Goal: Communication & Community: Share content

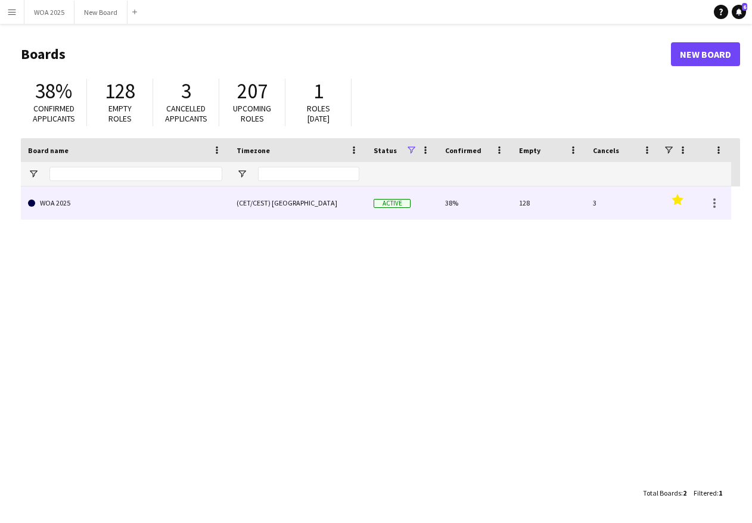
click at [89, 205] on link "WOA 2025" at bounding box center [125, 203] width 194 height 33
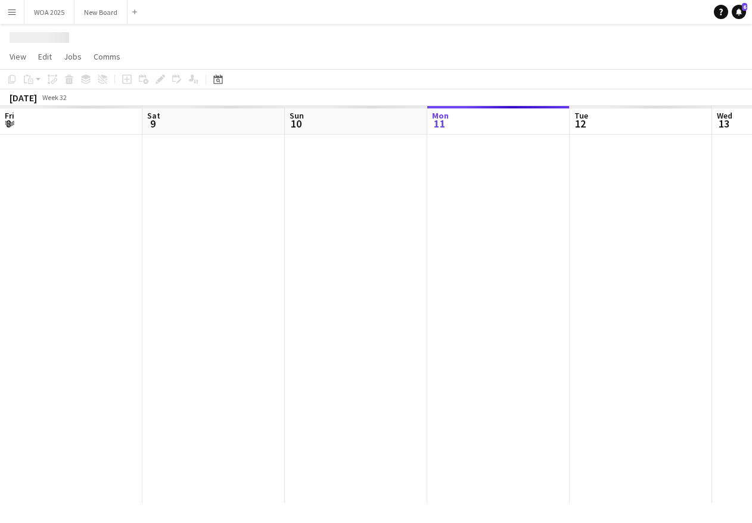
scroll to position [0, 285]
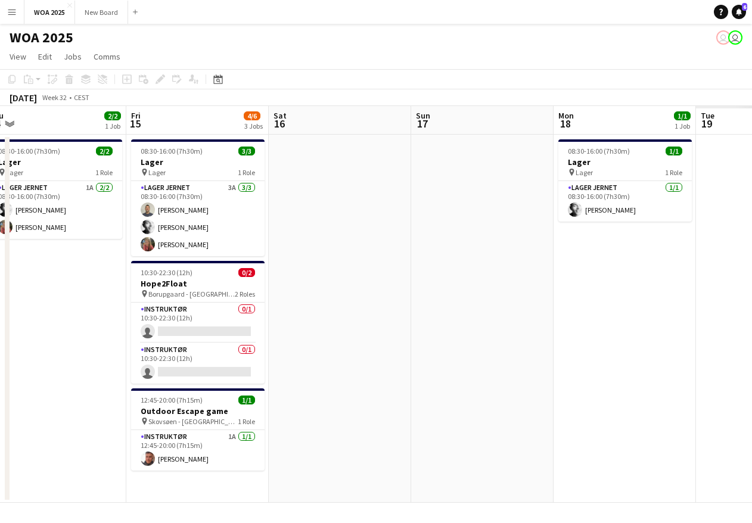
drag, startPoint x: 522, startPoint y: 285, endPoint x: 274, endPoint y: 280, distance: 248.1
click at [274, 280] on app-calendar-viewport "Sun 10 Mon 11 1/1 1 Job Tue 12 9/9 1 Job Wed 13 1/1 1 Job Thu 14 2/2 1 Job Fri …" at bounding box center [376, 304] width 752 height 397
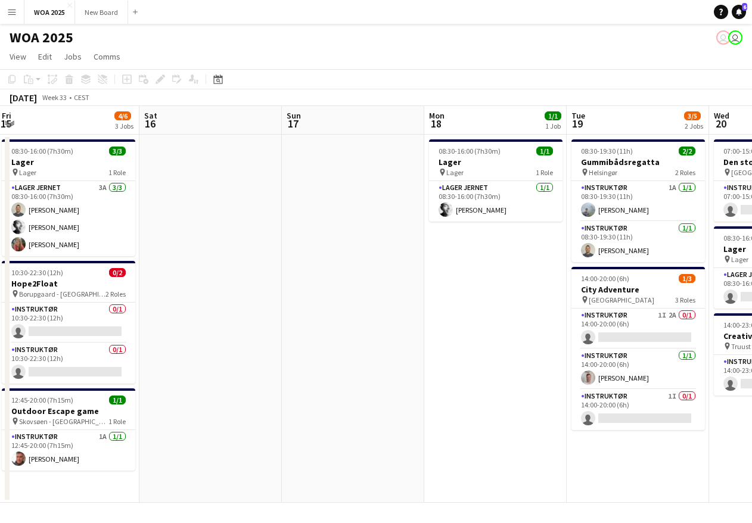
drag, startPoint x: 588, startPoint y: 280, endPoint x: 205, endPoint y: 246, distance: 384.8
click at [204, 247] on app-calendar-viewport "Tue 12 9/9 1 Job Wed 13 1/1 1 Job Thu 14 2/2 1 Job Fri 15 4/6 3 Jobs Sat 16 Sun…" at bounding box center [376, 304] width 752 height 397
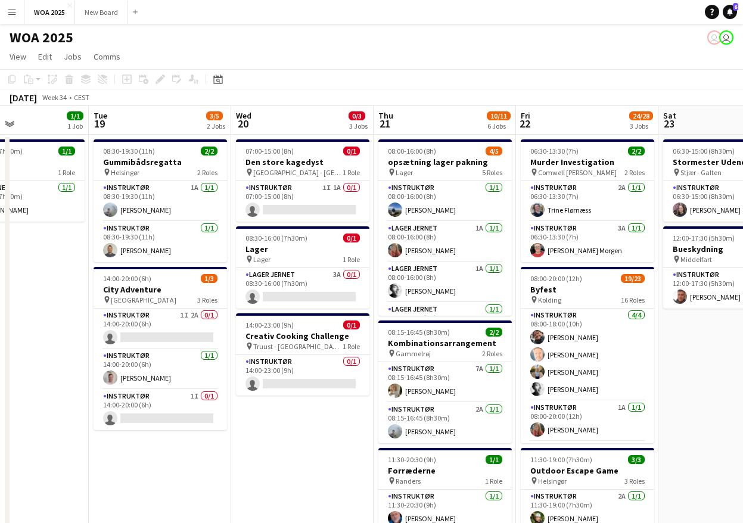
drag, startPoint x: 424, startPoint y: 283, endPoint x: 16, endPoint y: 237, distance: 410.3
click at [16, 237] on app-calendar-viewport "Thu 14 2/2 1 Job Fri 15 4/6 3 Jobs Sat 16 Sun 17 Mon 18 1/1 1 Job Tue 19 3/5 2 …" at bounding box center [371, 468] width 743 height 725
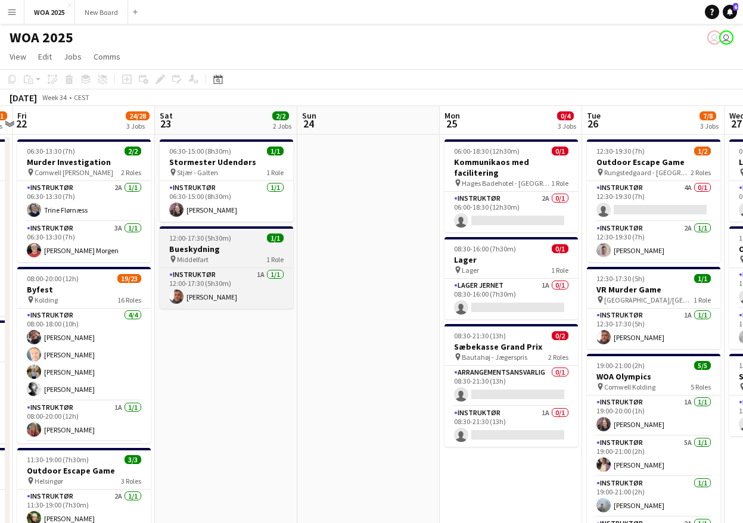
drag, startPoint x: 362, startPoint y: 284, endPoint x: 253, endPoint y: 230, distance: 122.1
click at [131, 251] on app-calendar-viewport "Mon 18 1/1 1 Job Tue 19 3/5 2 Jobs Wed 20 0/3 3 Jobs Thu 21 10/11 6 Jobs Fri 22…" at bounding box center [371, 468] width 743 height 725
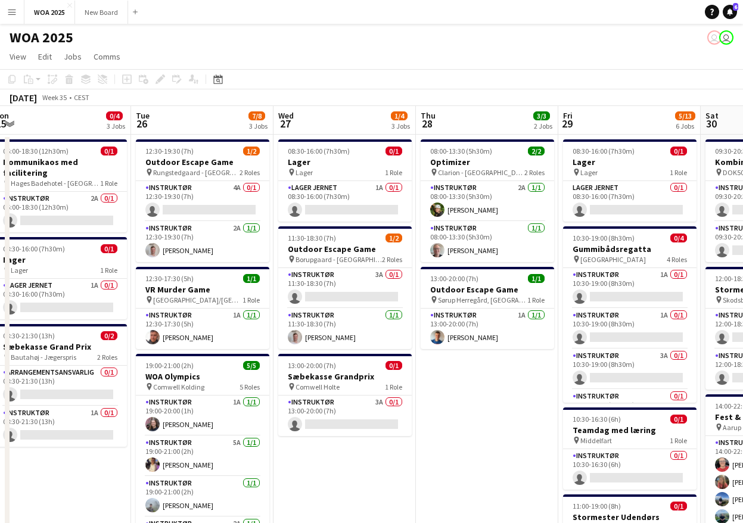
drag, startPoint x: 378, startPoint y: 250, endPoint x: -76, endPoint y: 193, distance: 457.2
click at [0, 193] on html "Menu Boards Boards Boards All jobs Status Workforce Workforce My Workforce Recr…" at bounding box center [371, 436] width 743 height 873
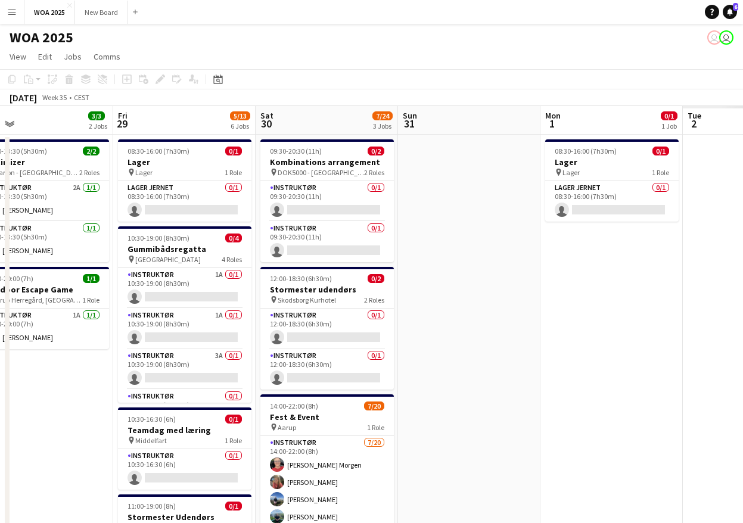
drag, startPoint x: 370, startPoint y: 210, endPoint x: -67, endPoint y: 151, distance: 440.3
click at [0, 151] on html "Menu Boards Boards Boards All jobs Status Workforce Workforce My Workforce Recr…" at bounding box center [371, 436] width 743 height 873
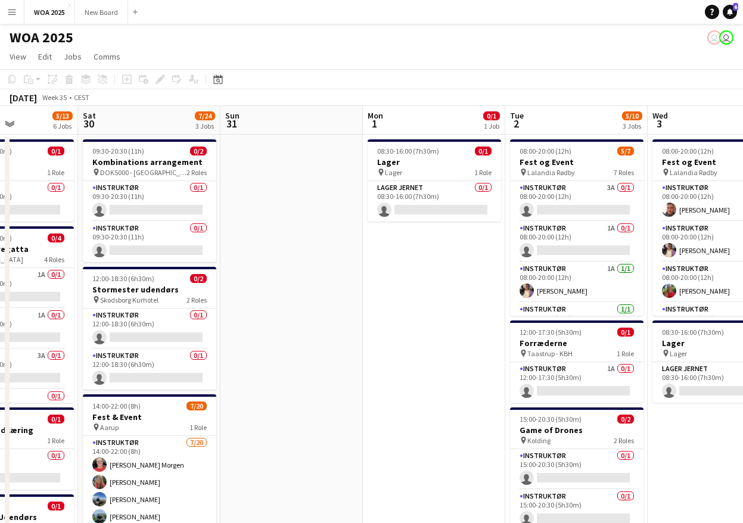
drag, startPoint x: 529, startPoint y: 271, endPoint x: 45, endPoint y: 228, distance: 485.4
click at [45, 228] on app-calendar-viewport "Wed 27 1/4 3 Jobs Thu 28 3/3 2 Jobs Fri 29 5/13 6 Jobs Sat 30 7/24 3 Jobs Sun 3…" at bounding box center [371, 489] width 743 height 767
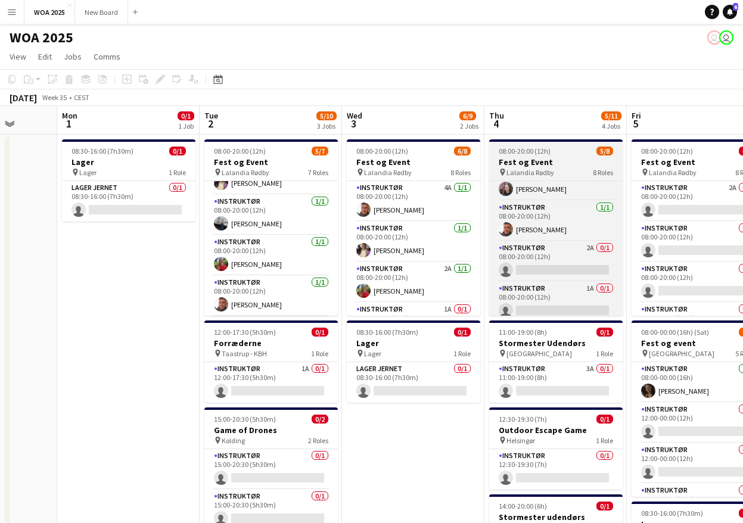
scroll to position [190, 0]
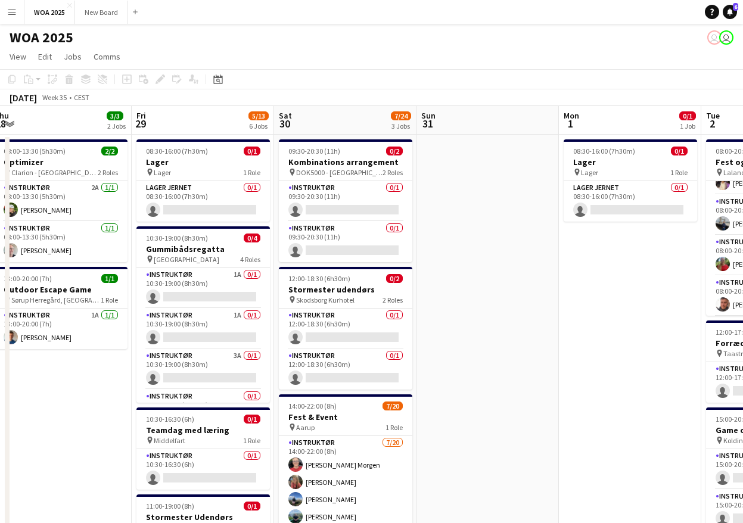
drag, startPoint x: 120, startPoint y: 237, endPoint x: 867, endPoint y: 261, distance: 746.8
click at [743, 261] on html "Menu Boards Boards Boards All jobs Status Workforce Workforce My Workforce Recr…" at bounding box center [371, 436] width 743 height 873
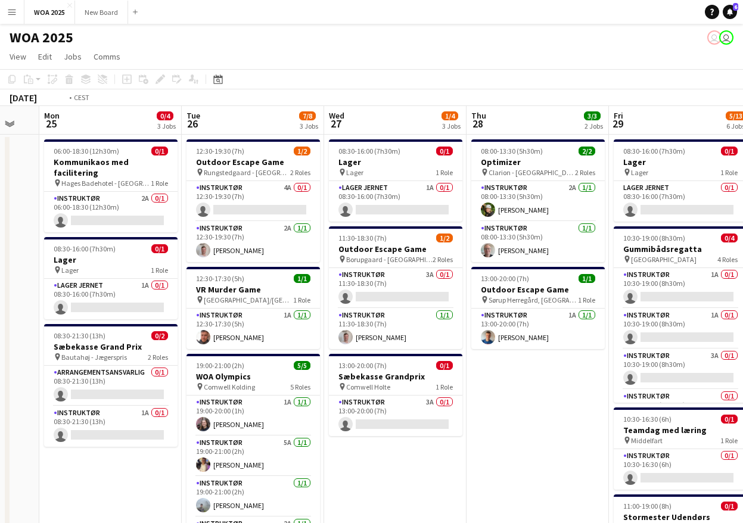
drag, startPoint x: 221, startPoint y: 221, endPoint x: 697, endPoint y: 244, distance: 476.9
click at [697, 244] on app-calendar-viewport "Sat 23 2/2 2 Jobs Sun 24 Mon 25 0/4 3 Jobs Tue 26 7/8 3 Jobs Wed 27 1/4 3 Jobs …" at bounding box center [371, 489] width 743 height 767
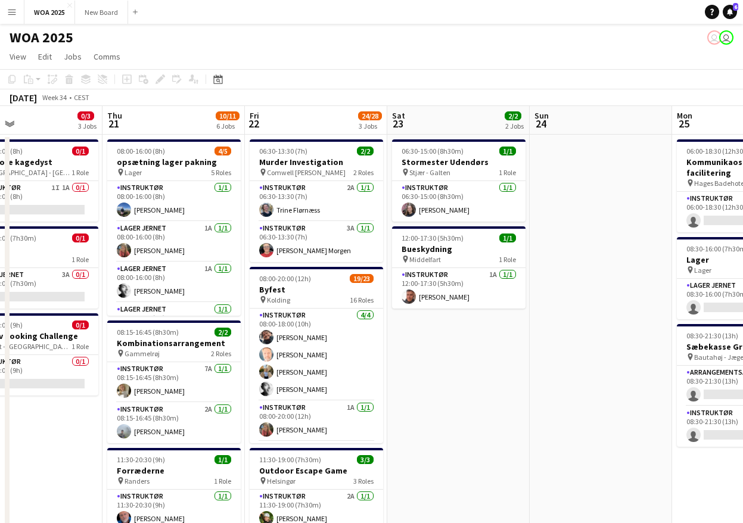
drag, startPoint x: 175, startPoint y: 244, endPoint x: 665, endPoint y: 259, distance: 490.9
click at [665, 259] on app-calendar-viewport "Mon 18 1/1 1 Job Tue 19 3/5 2 Jobs Wed 20 0/3 3 Jobs Thu 21 10/11 6 Jobs Fri 22…" at bounding box center [371, 489] width 743 height 767
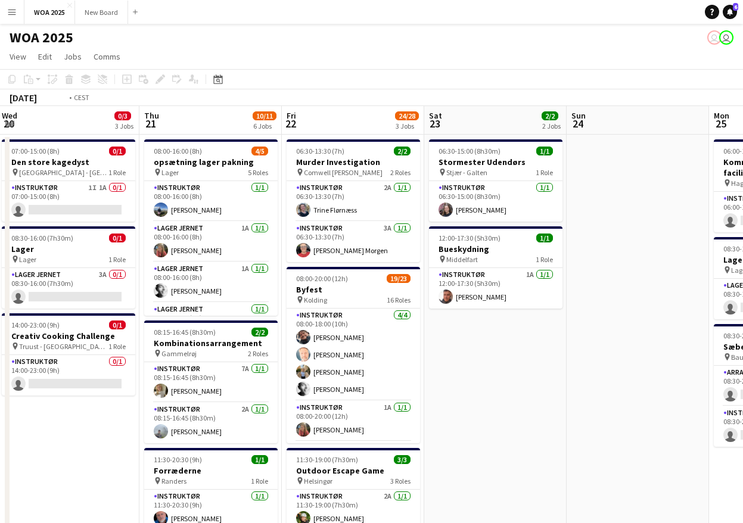
scroll to position [0, 368]
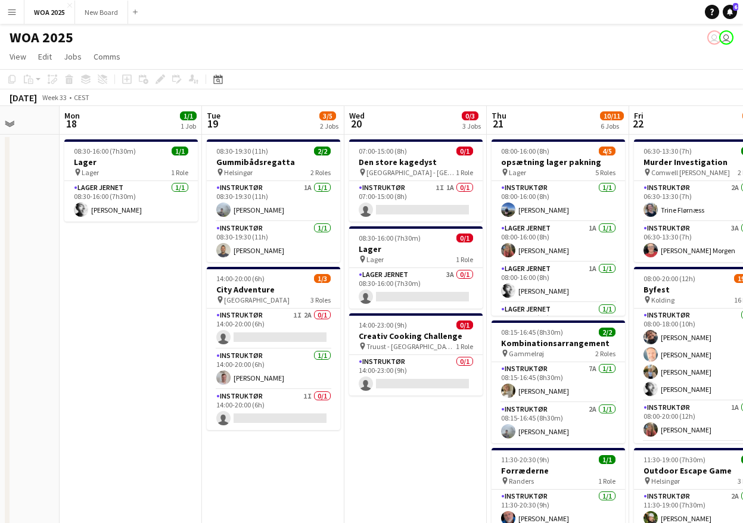
drag, startPoint x: 223, startPoint y: 243, endPoint x: 607, endPoint y: 243, distance: 384.5
click at [607, 243] on app-calendar-viewport "Fri 15 4/6 3 Jobs Sat 16 Sun 17 Mon 18 1/1 1 Job Tue 19 3/5 2 Jobs Wed 20 0/3 3…" at bounding box center [371, 489] width 743 height 767
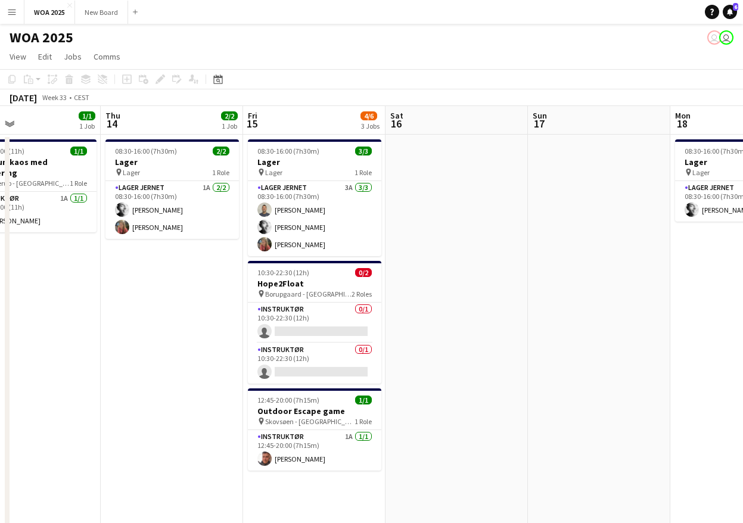
drag, startPoint x: 289, startPoint y: 302, endPoint x: 783, endPoint y: 313, distance: 494.4
click at [743, 313] on html "Menu Boards Boards Boards All jobs Status Workforce Workforce My Workforce Recr…" at bounding box center [371, 436] width 743 height 873
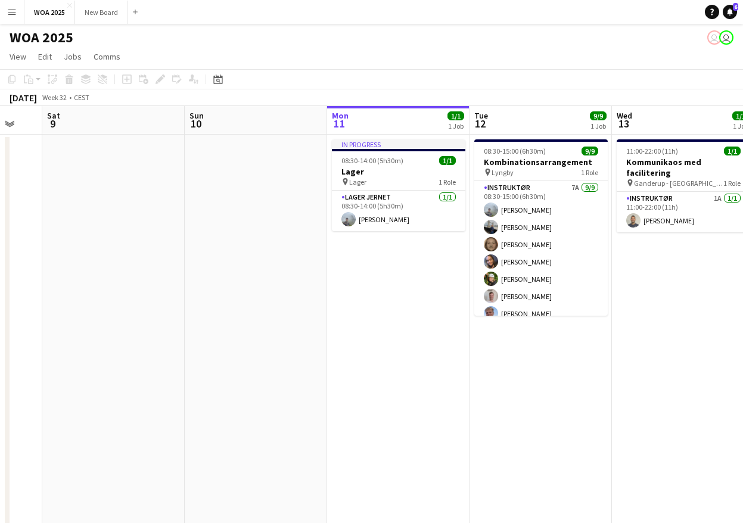
scroll to position [0, 358]
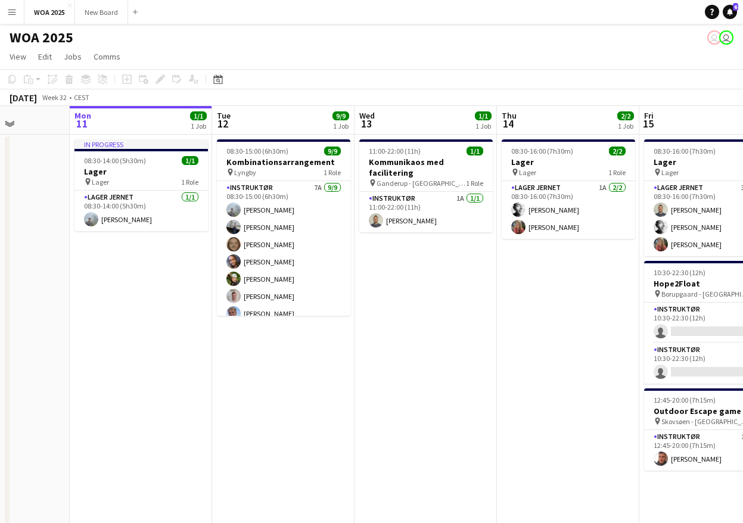
drag, startPoint x: 204, startPoint y: 305, endPoint x: 743, endPoint y: 296, distance: 539.0
click at [743, 276] on html "Menu Boards Boards Boards All jobs Status Workforce Workforce My Workforce Recr…" at bounding box center [371, 436] width 743 height 873
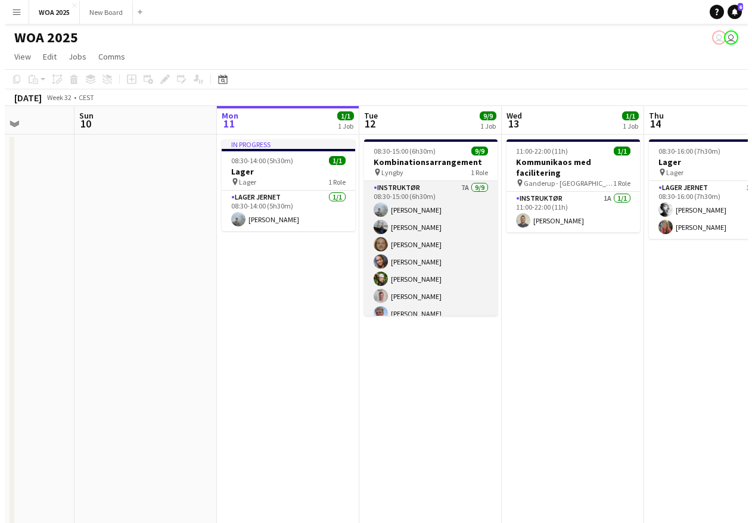
scroll to position [0, 359]
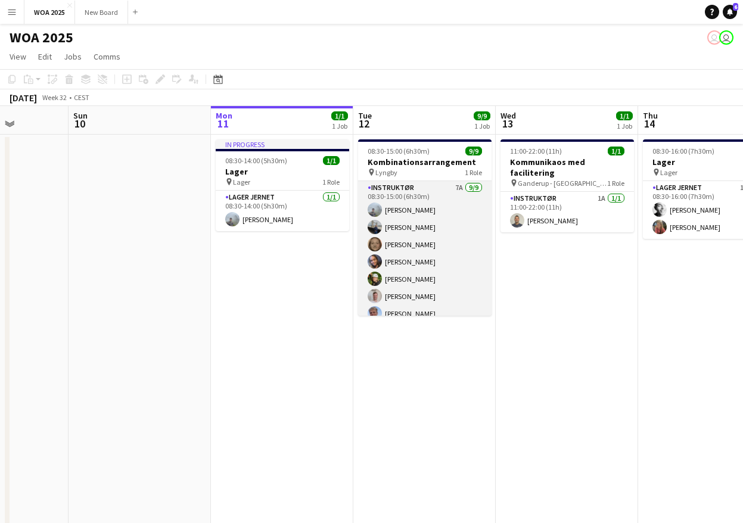
click at [424, 209] on app-card-role "Instruktør 7A [DATE] 08:30-15:00 (6h30m) [PERSON_NAME] [PERSON_NAME] [PERSON_NA…" at bounding box center [425, 270] width 134 height 179
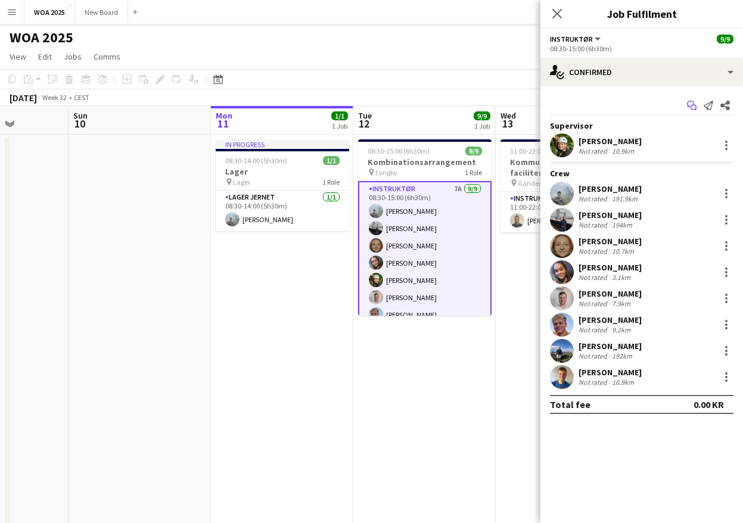
click at [695, 101] on icon "Start chat" at bounding box center [692, 106] width 10 height 10
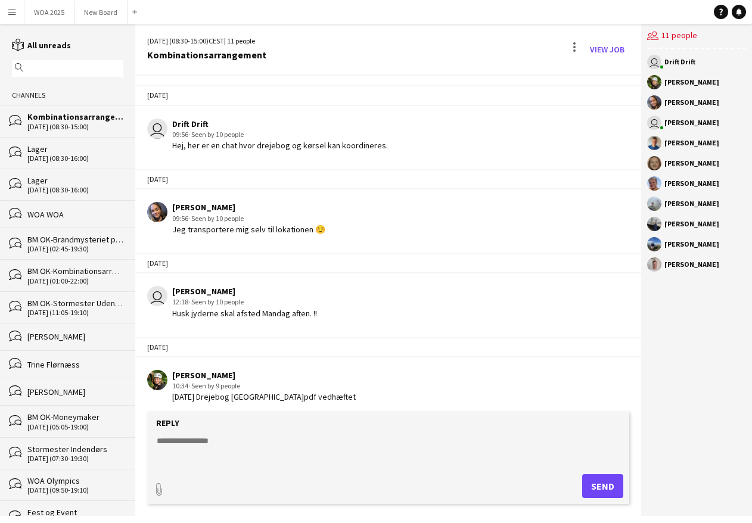
scroll to position [424, 0]
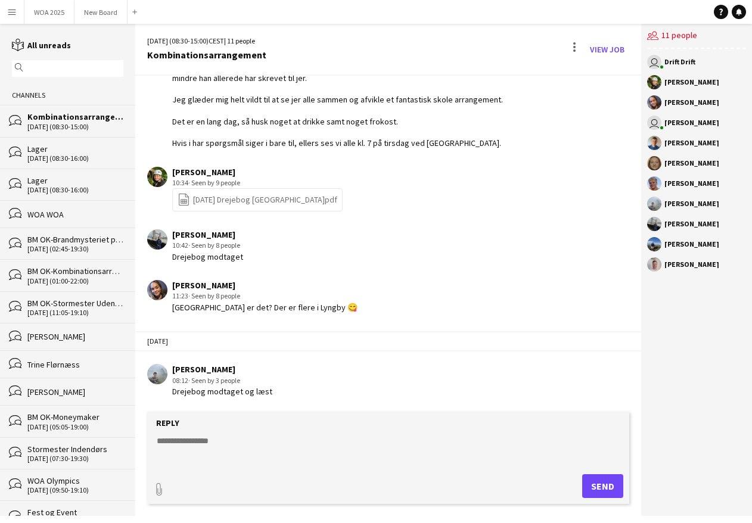
click at [182, 447] on textarea at bounding box center [391, 450] width 470 height 31
type input "**********"
click at [576, 488] on app-icon "Upload" at bounding box center [571, 485] width 17 height 14
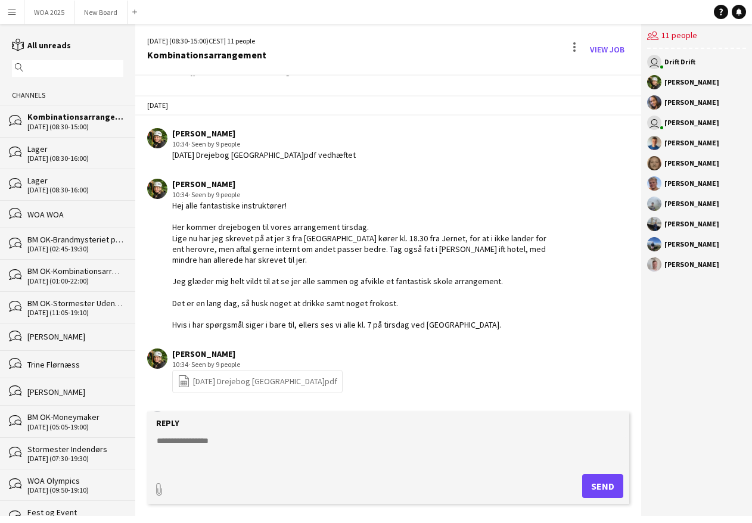
scroll to position [241, 0]
